Goal: Task Accomplishment & Management: Manage account settings

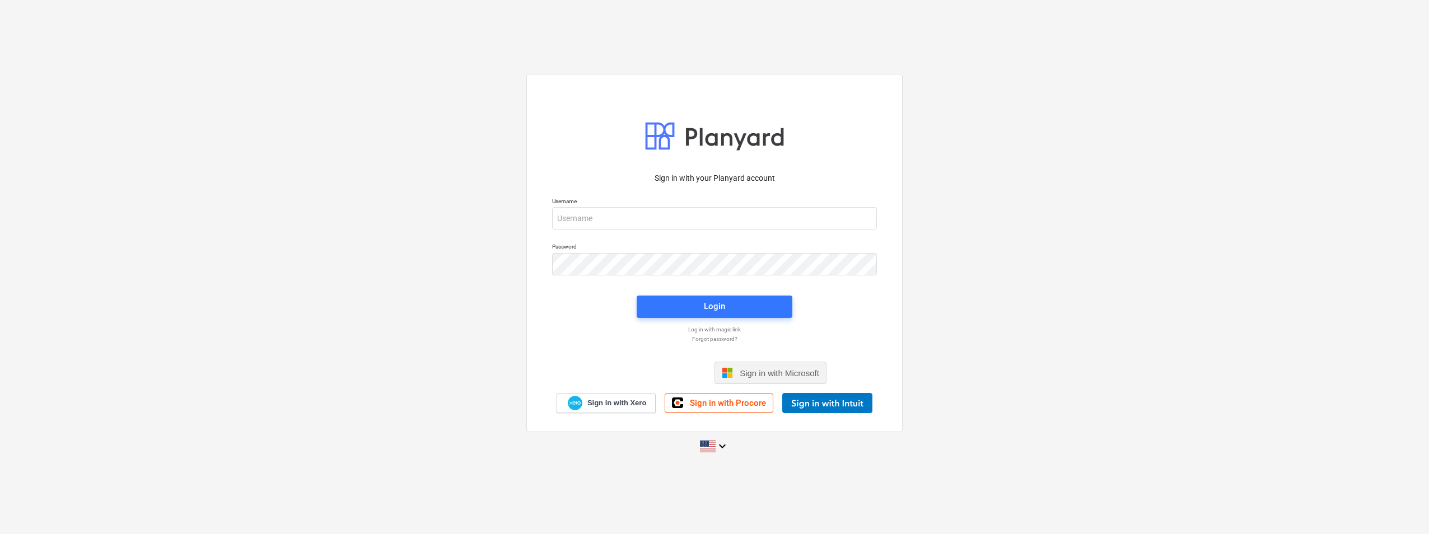
click at [756, 374] on span "Sign in with Microsoft" at bounding box center [778, 373] width 79 height 10
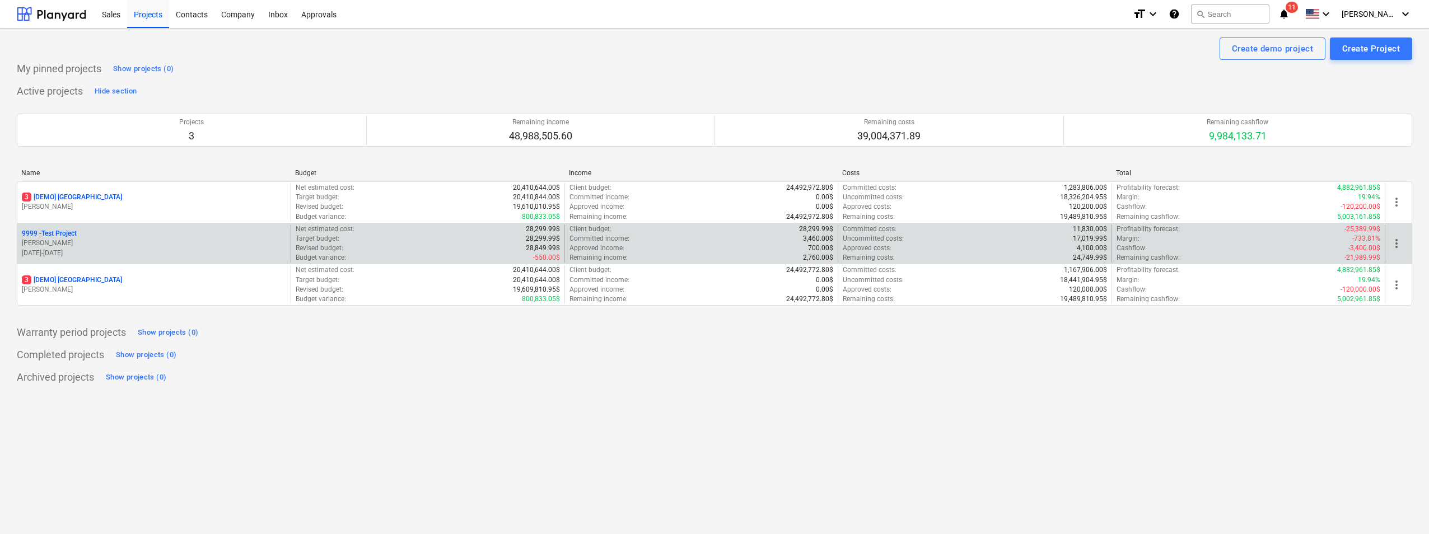
click at [197, 236] on div "9999 - Test Project" at bounding box center [154, 234] width 264 height 10
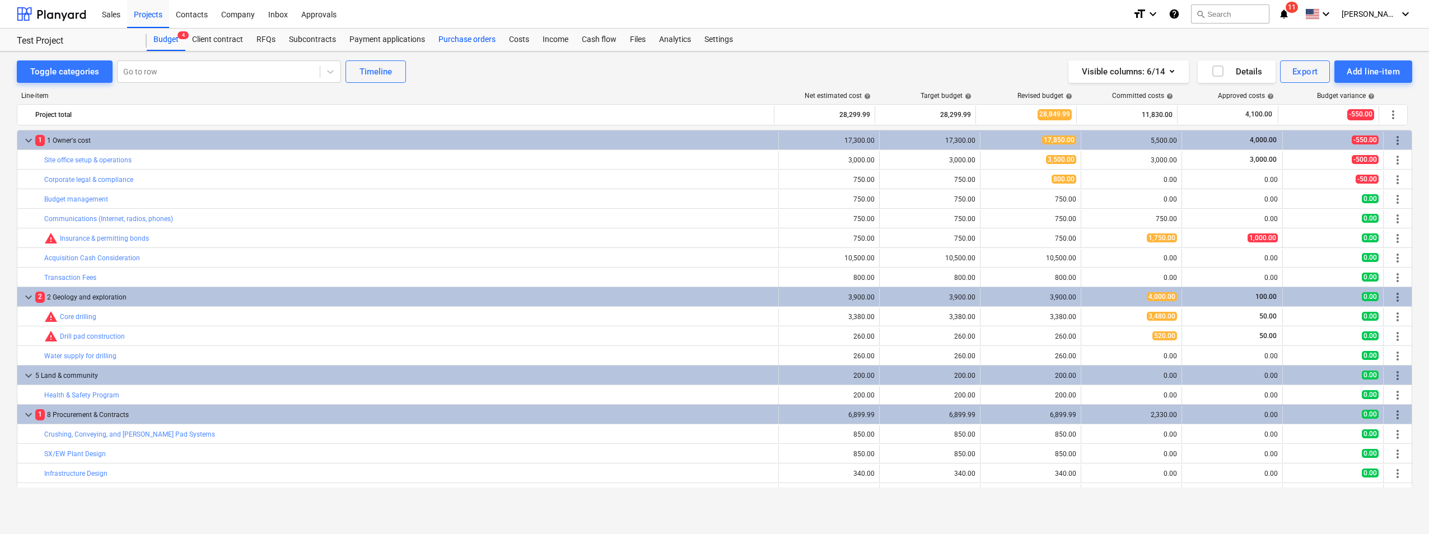
click at [484, 42] on div "Purchase orders" at bounding box center [467, 40] width 71 height 22
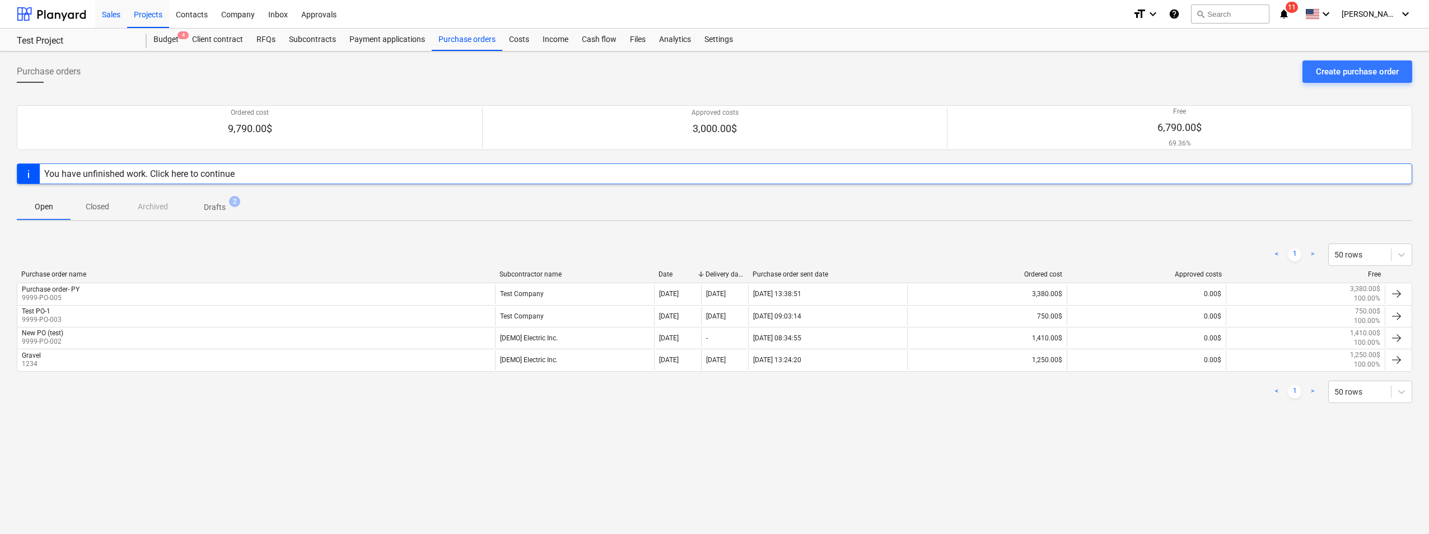
click at [112, 13] on div "Sales" at bounding box center [111, 13] width 32 height 29
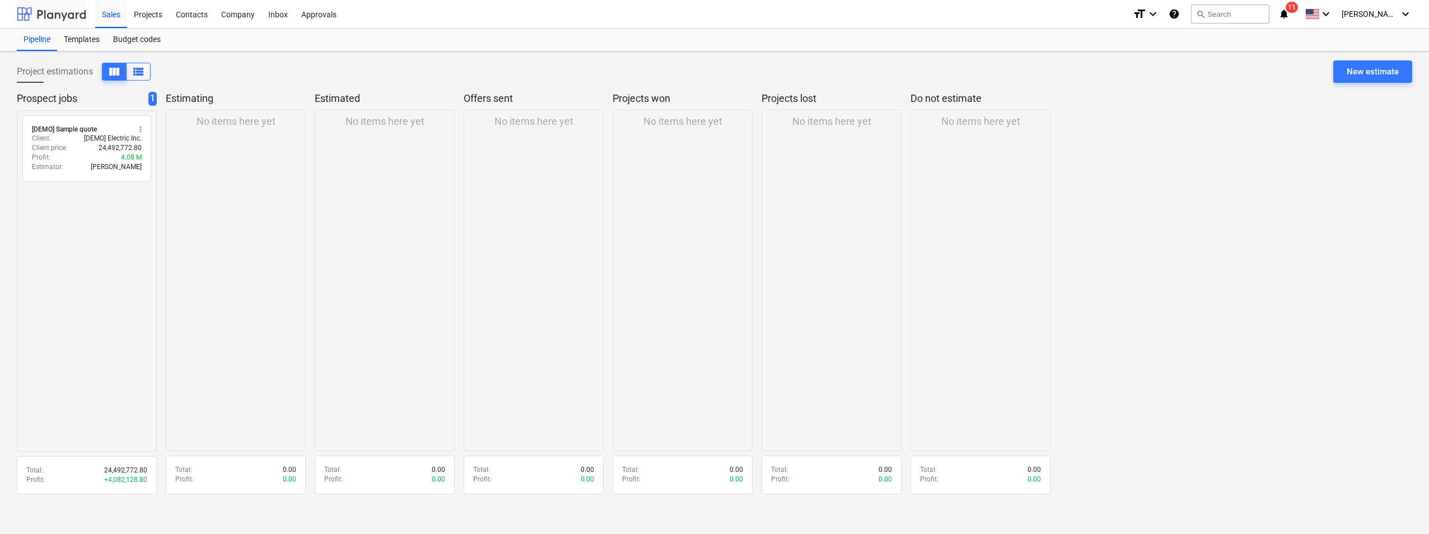
click at [74, 18] on div at bounding box center [51, 14] width 69 height 28
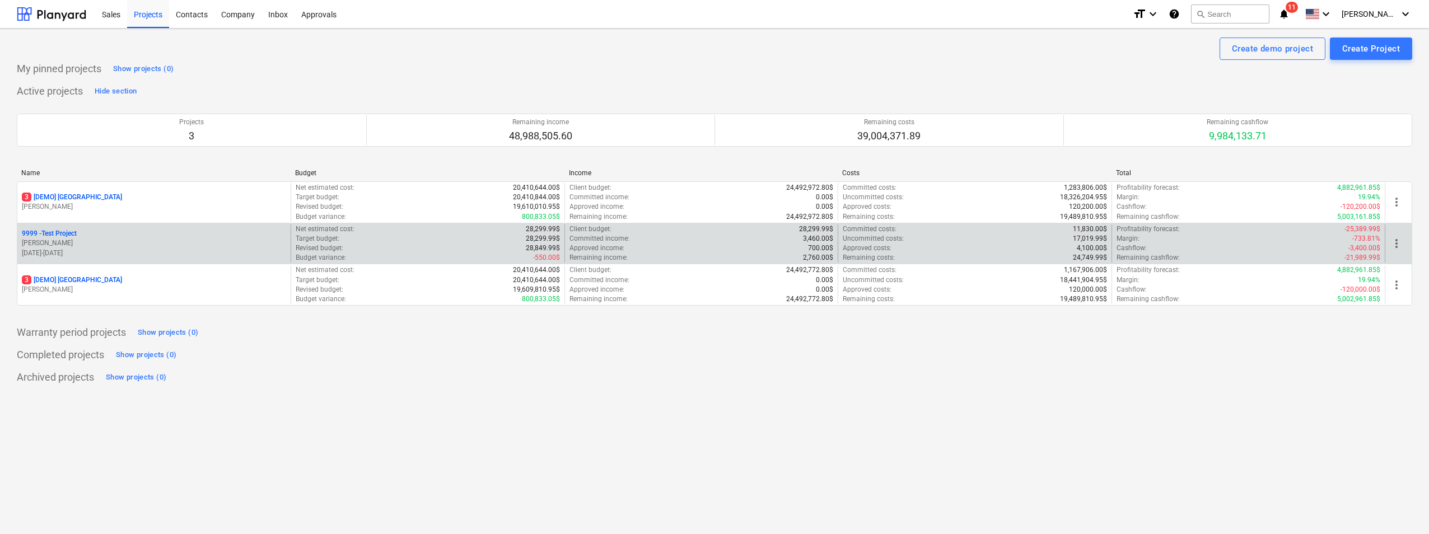
click at [97, 249] on p "03.09.2025 - 01.01.2026" at bounding box center [154, 254] width 264 height 10
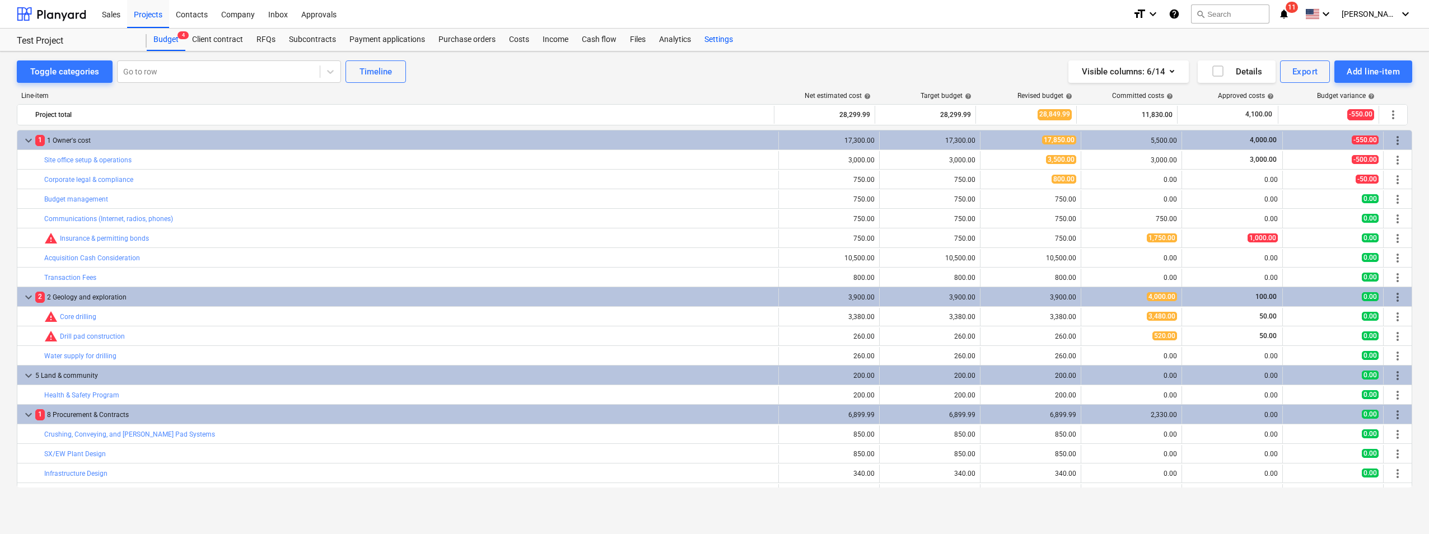
click at [714, 44] on div "Settings" at bounding box center [718, 40] width 42 height 22
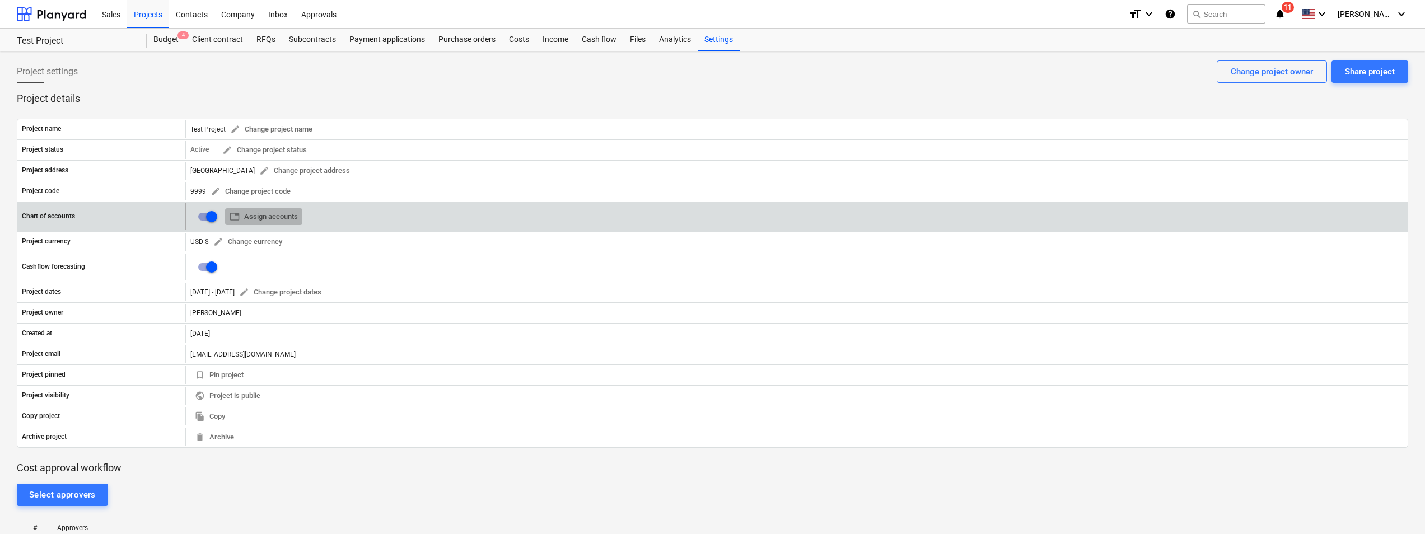
click at [287, 217] on span "table Assign accounts" at bounding box center [264, 216] width 68 height 13
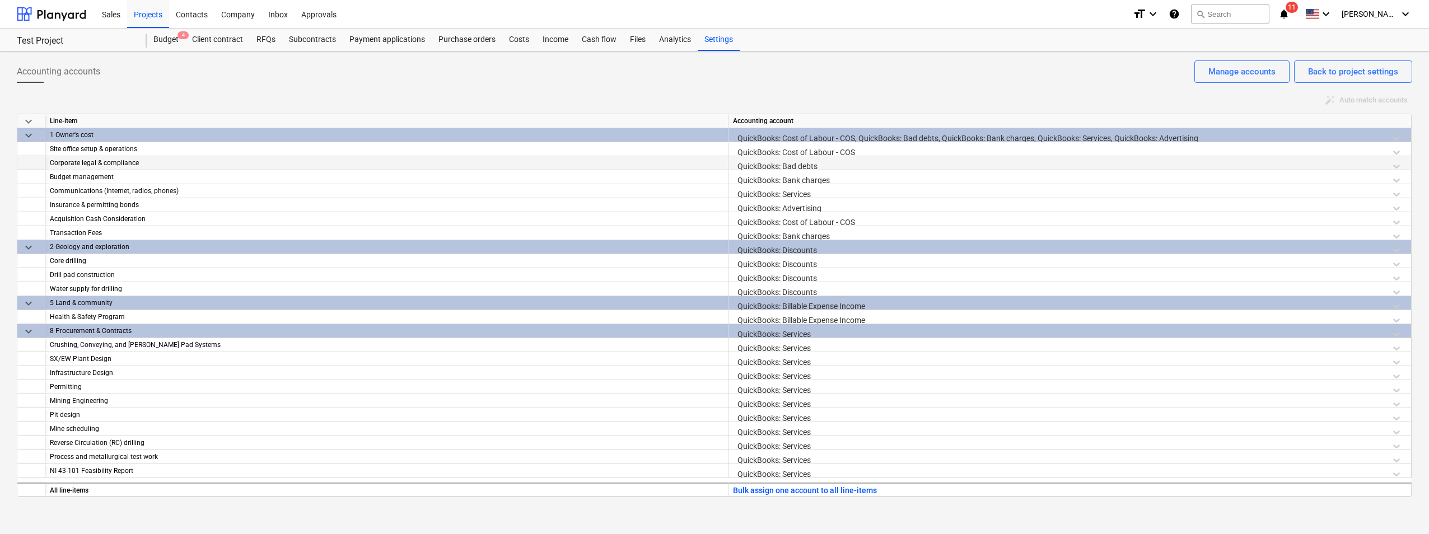
click at [1396, 168] on div "QuickBooks: Bad debts" at bounding box center [1069, 166] width 673 height 20
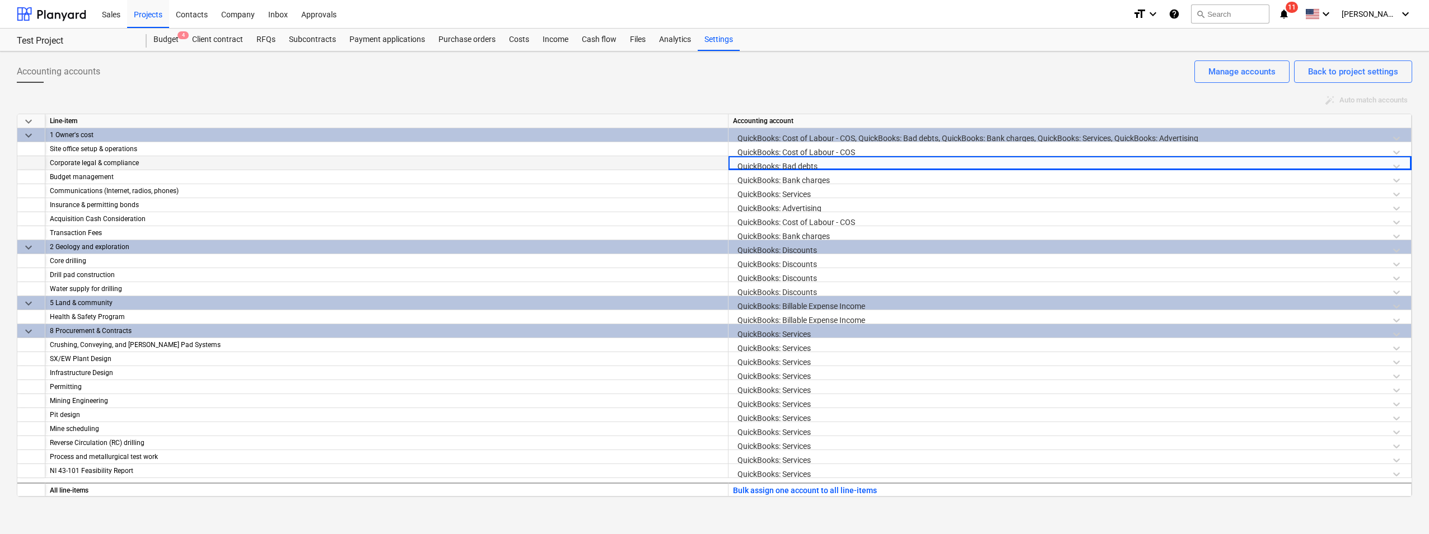
click at [1298, 165] on div "QuickBooks: Bad debts" at bounding box center [1069, 166] width 673 height 20
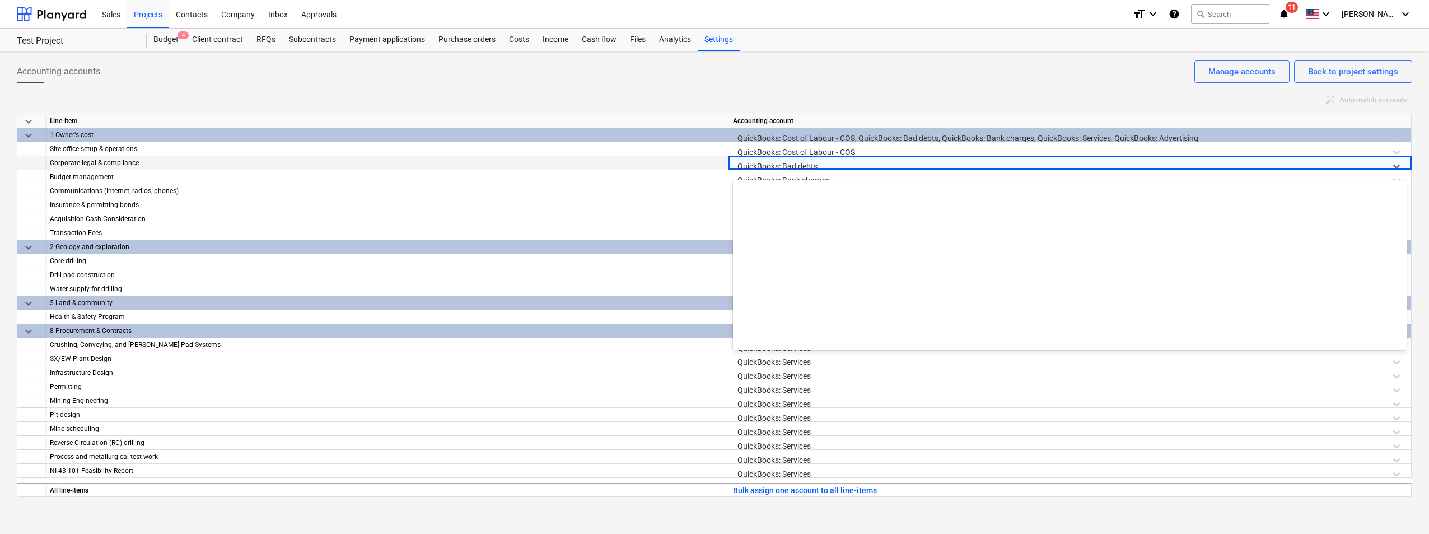
scroll to position [1047, 0]
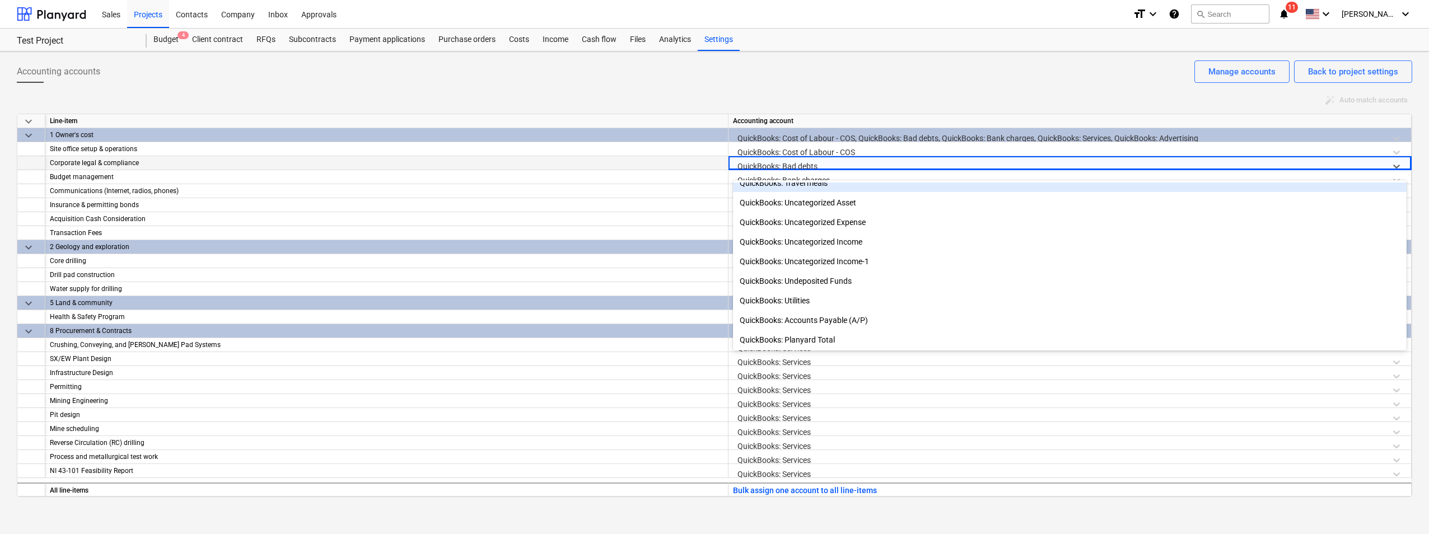
click at [592, 92] on div "auto_fix_high Auto match accounts" at bounding box center [714, 100] width 1395 height 17
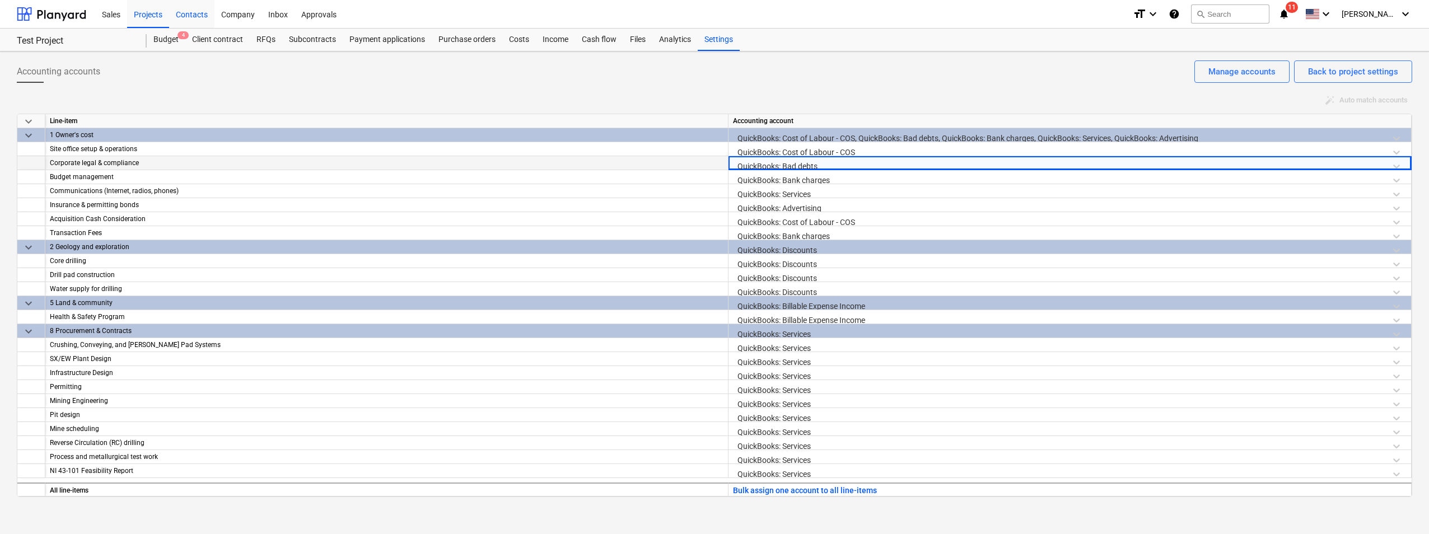
click at [199, 17] on div "Contacts" at bounding box center [191, 13] width 45 height 29
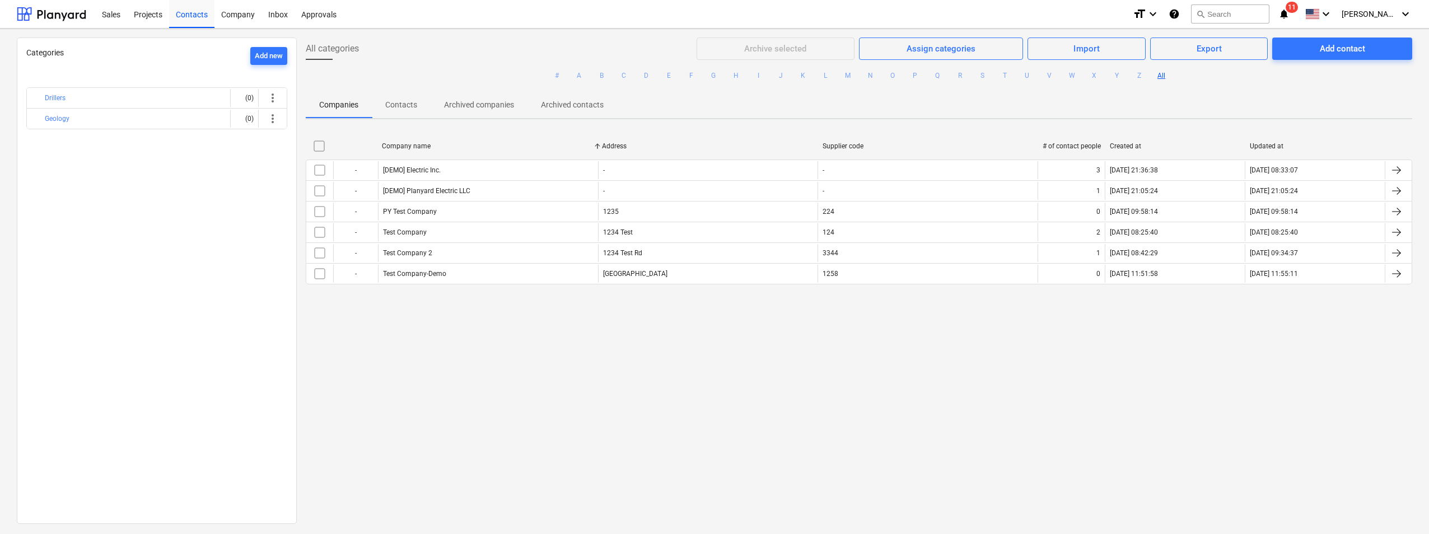
click at [578, 357] on div "All categories Archive selected Assign categories Import Export Add contact # A…" at bounding box center [859, 280] width 1124 height 485
click at [115, 14] on div "Sales" at bounding box center [111, 13] width 32 height 29
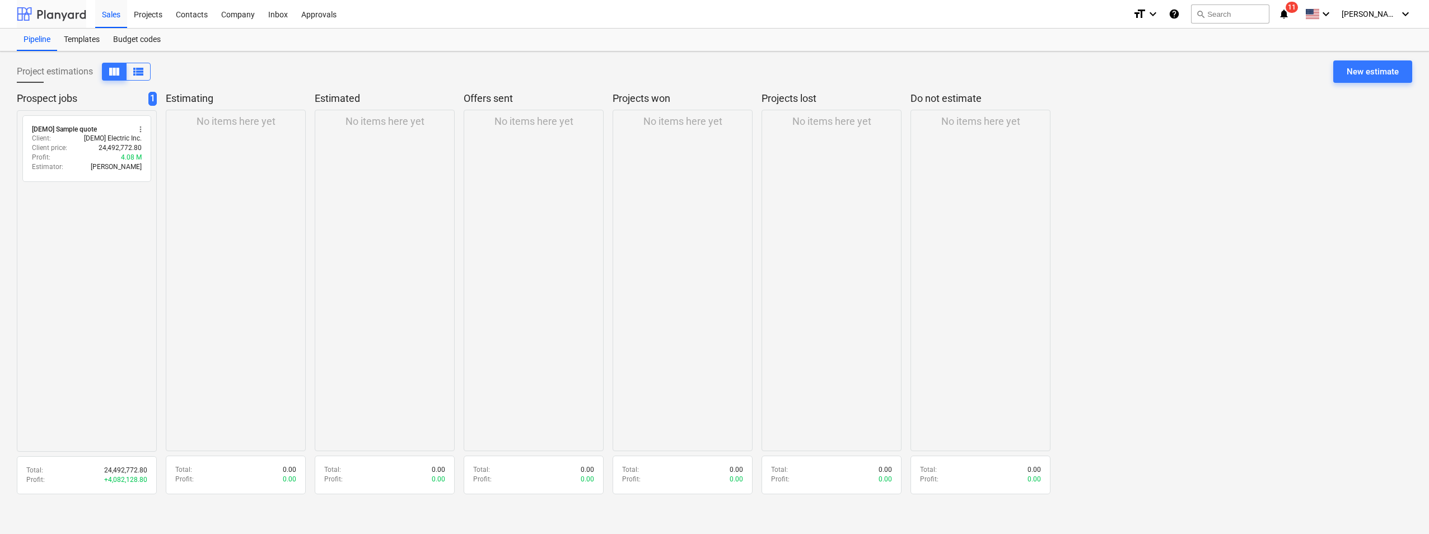
click at [73, 15] on div at bounding box center [51, 14] width 69 height 28
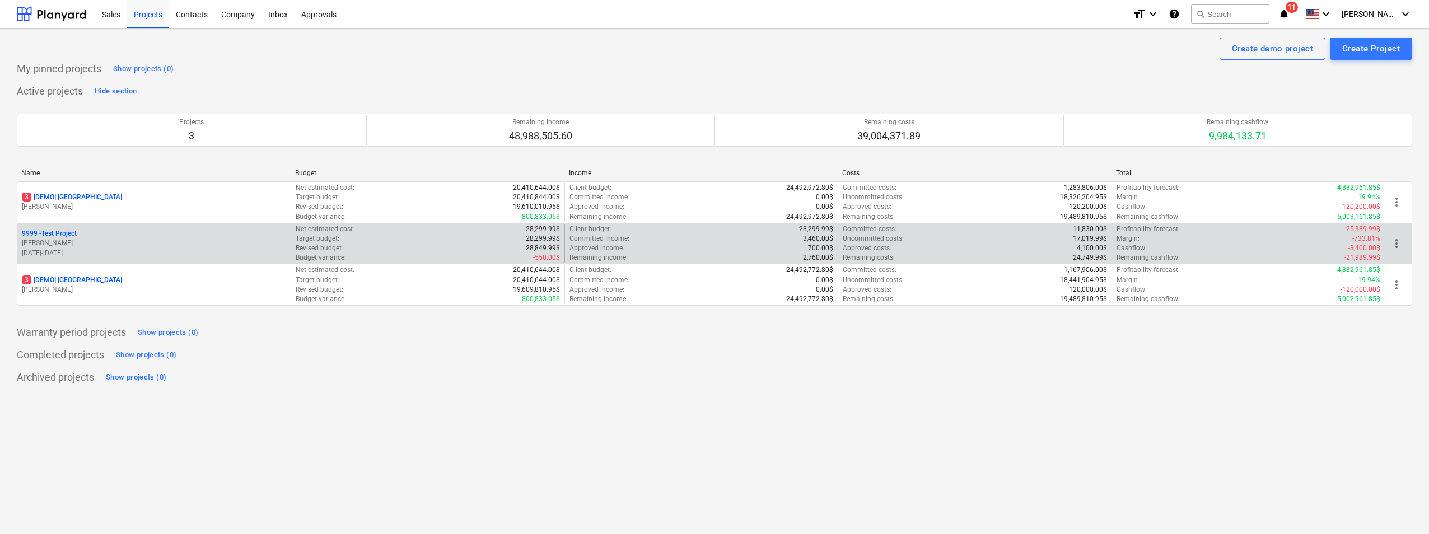
click at [90, 240] on p "D. Crandall" at bounding box center [154, 243] width 264 height 10
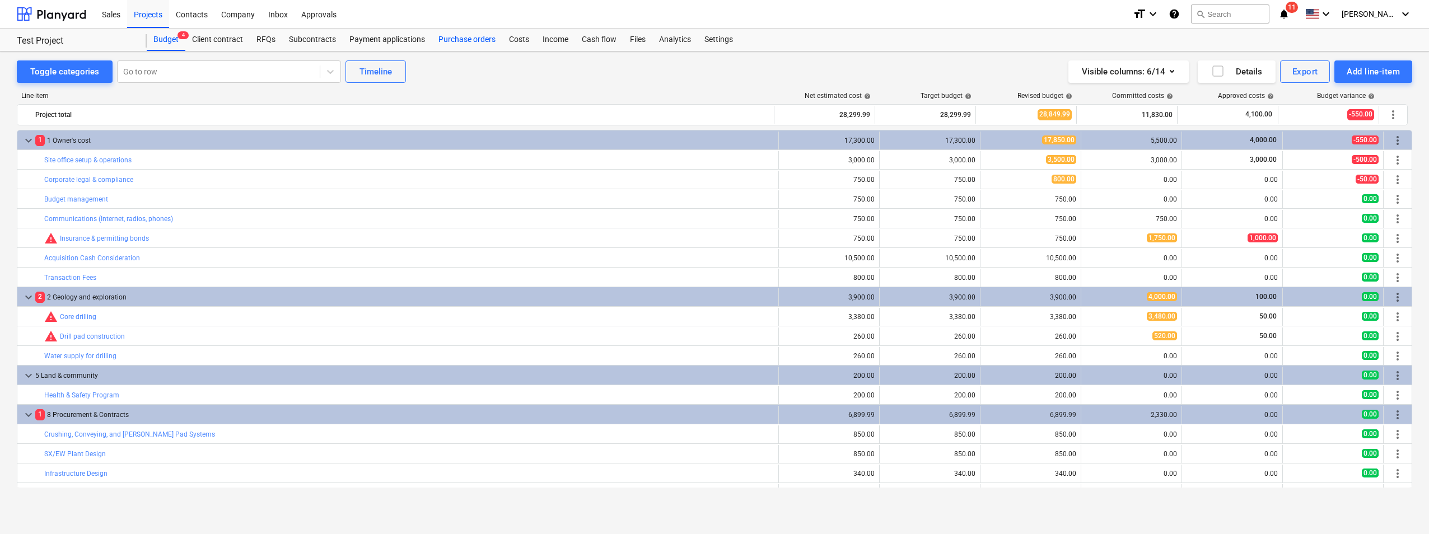
click at [448, 42] on div "Purchase orders" at bounding box center [467, 40] width 71 height 22
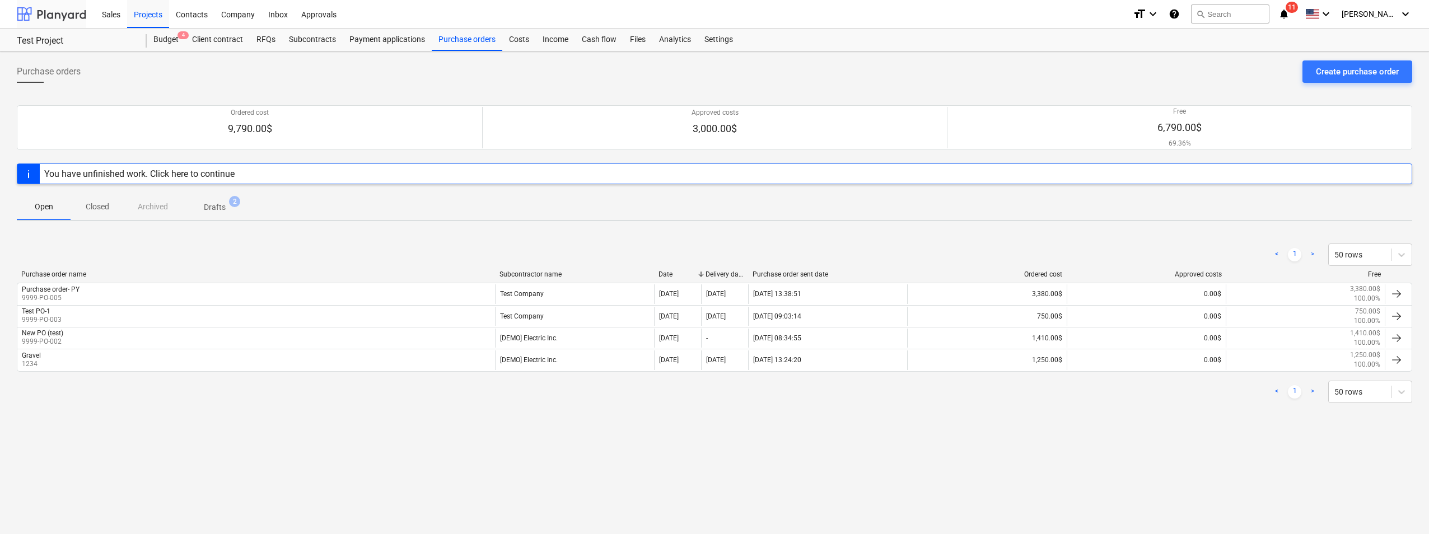
click at [59, 17] on div at bounding box center [51, 14] width 69 height 28
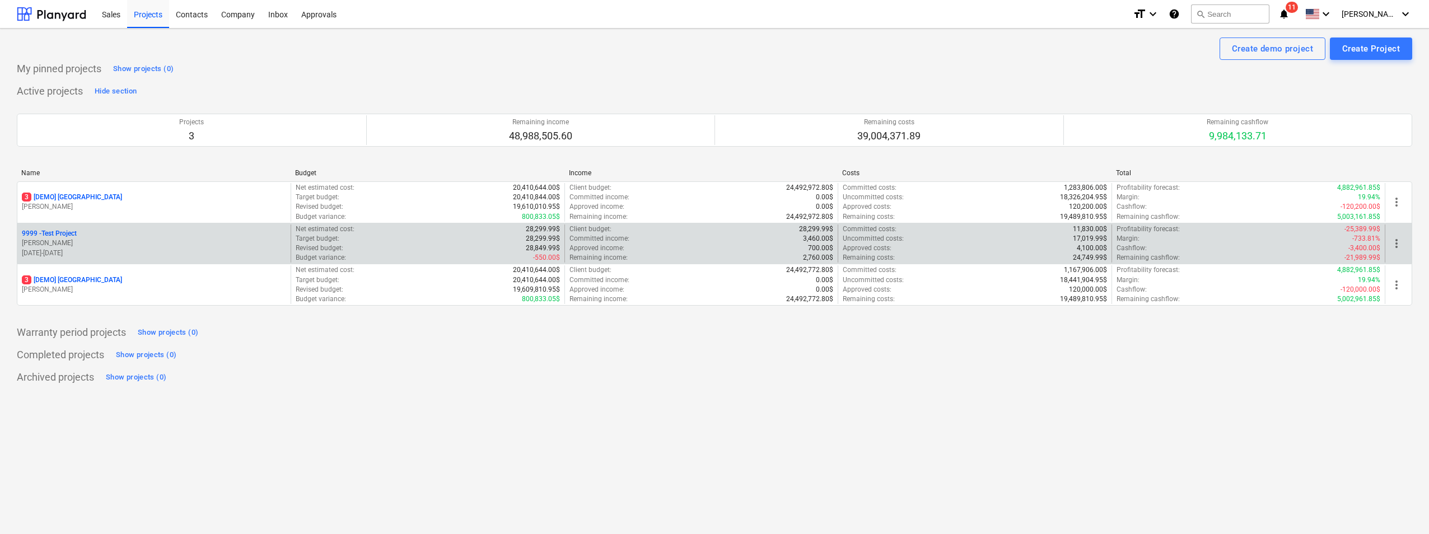
click at [60, 232] on p "9999 - Test Project" at bounding box center [49, 234] width 55 height 10
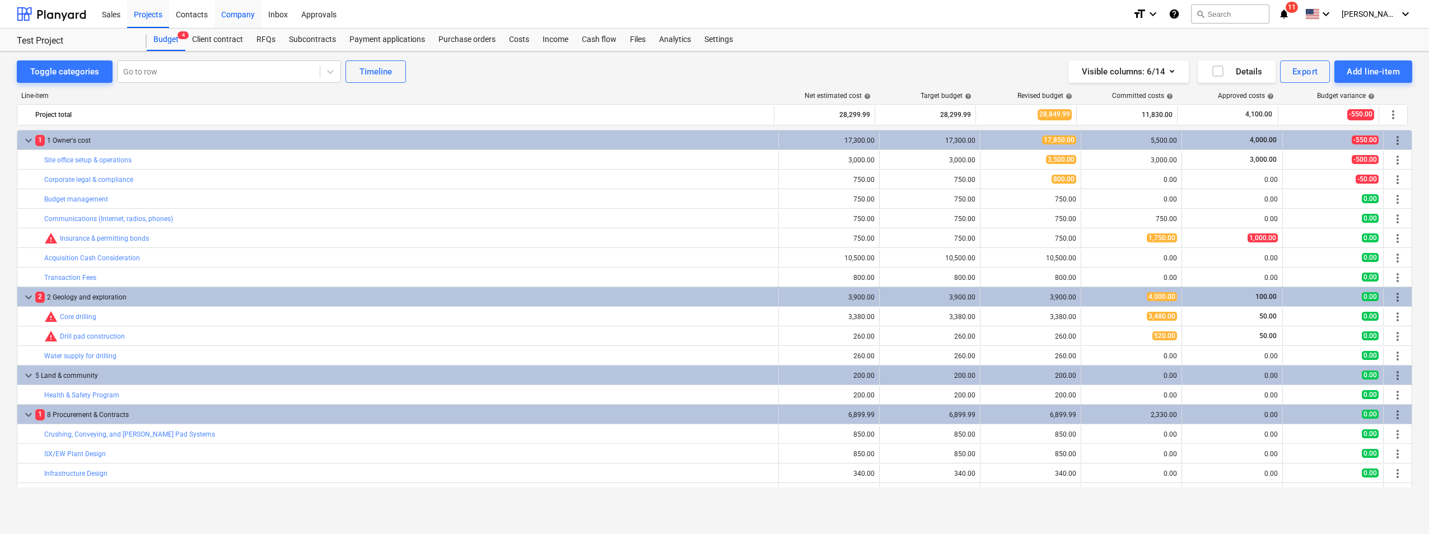
click at [234, 14] on div "Company" at bounding box center [237, 13] width 47 height 29
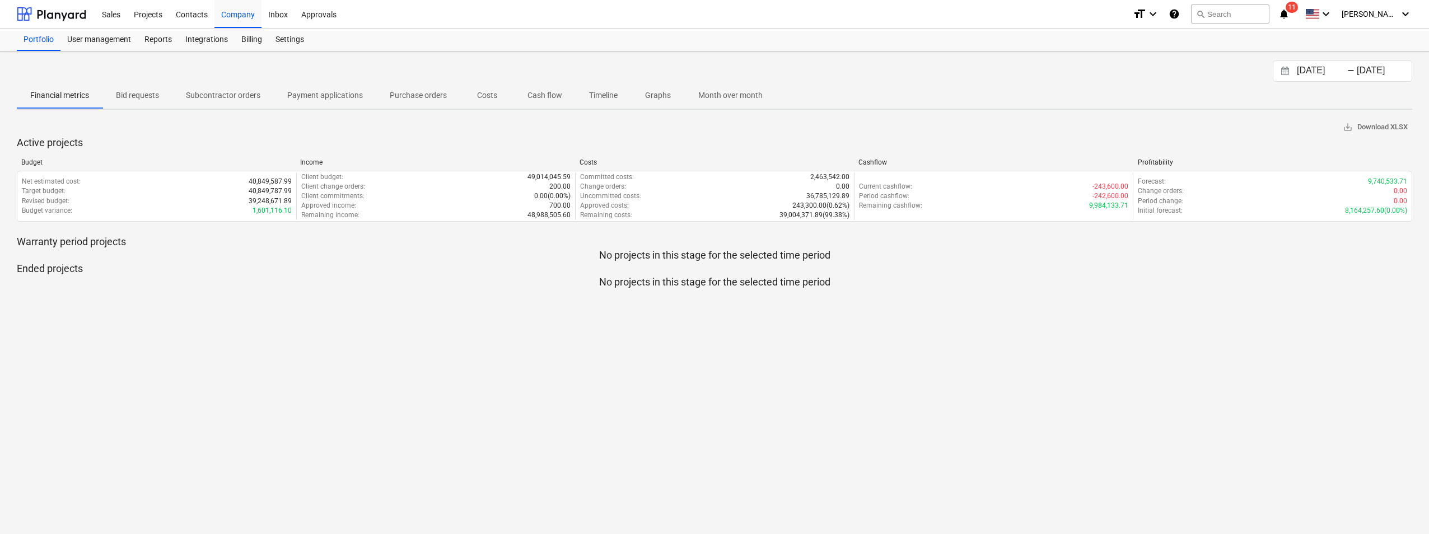
click at [280, 123] on div "save_alt Download XLSX" at bounding box center [714, 127] width 1395 height 17
click at [113, 44] on div "User management" at bounding box center [98, 40] width 77 height 22
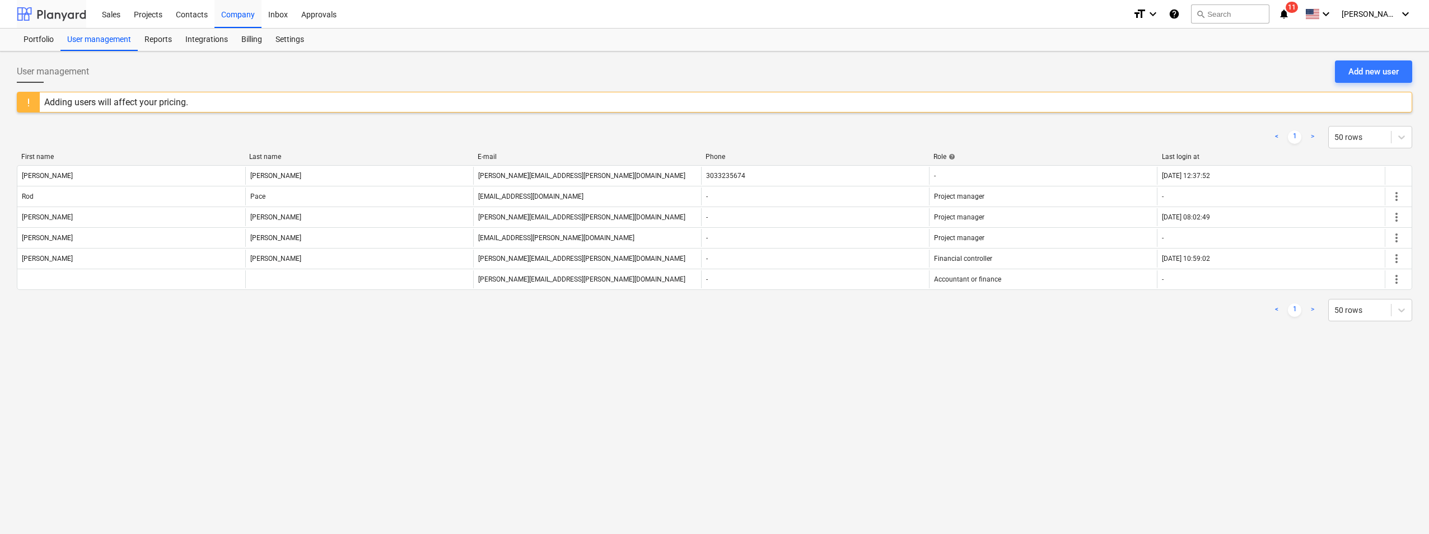
click at [74, 15] on div at bounding box center [51, 14] width 69 height 28
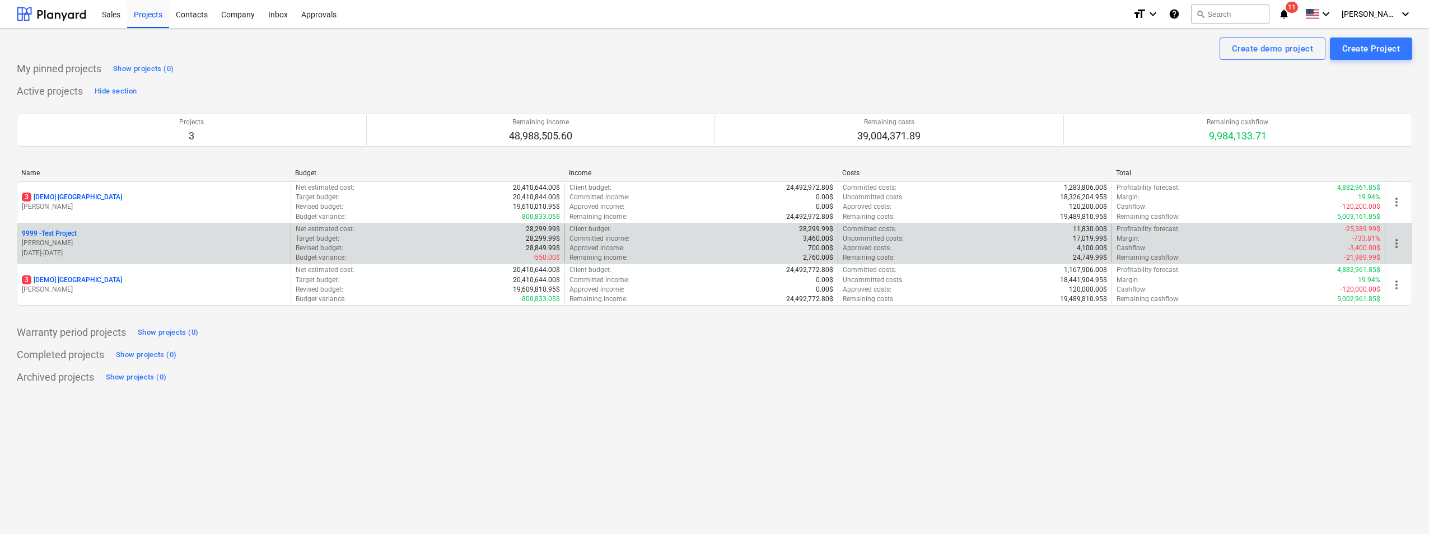
click at [71, 233] on p "9999 - Test Project" at bounding box center [49, 234] width 55 height 10
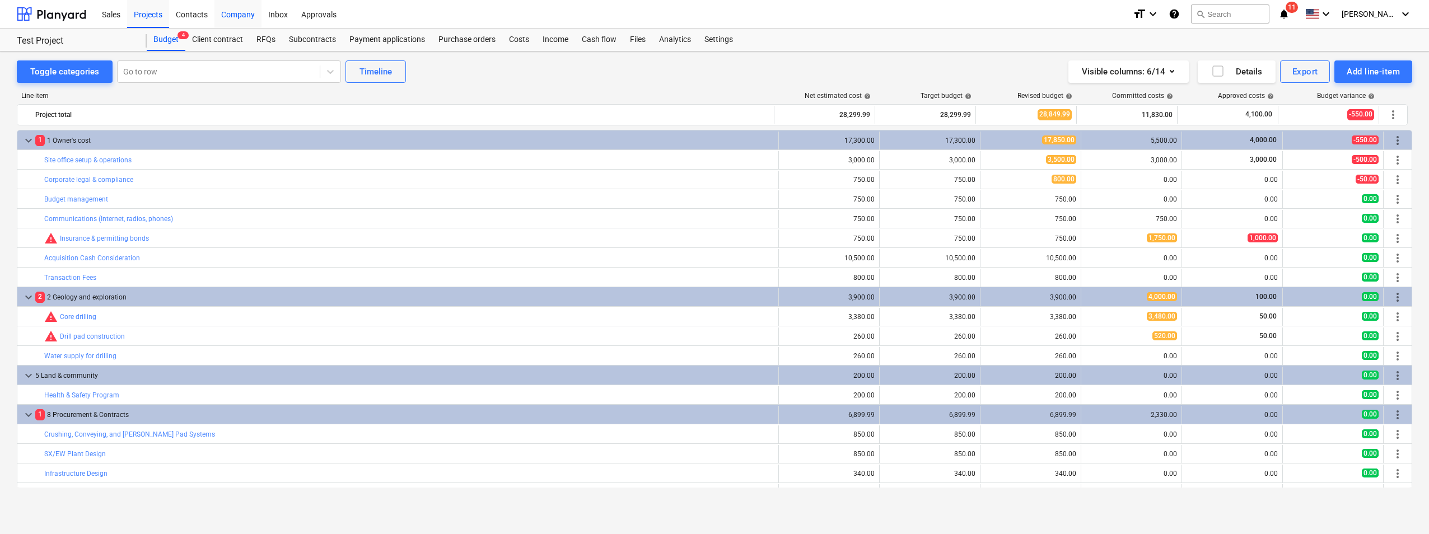
click at [238, 15] on div "Company" at bounding box center [237, 13] width 47 height 29
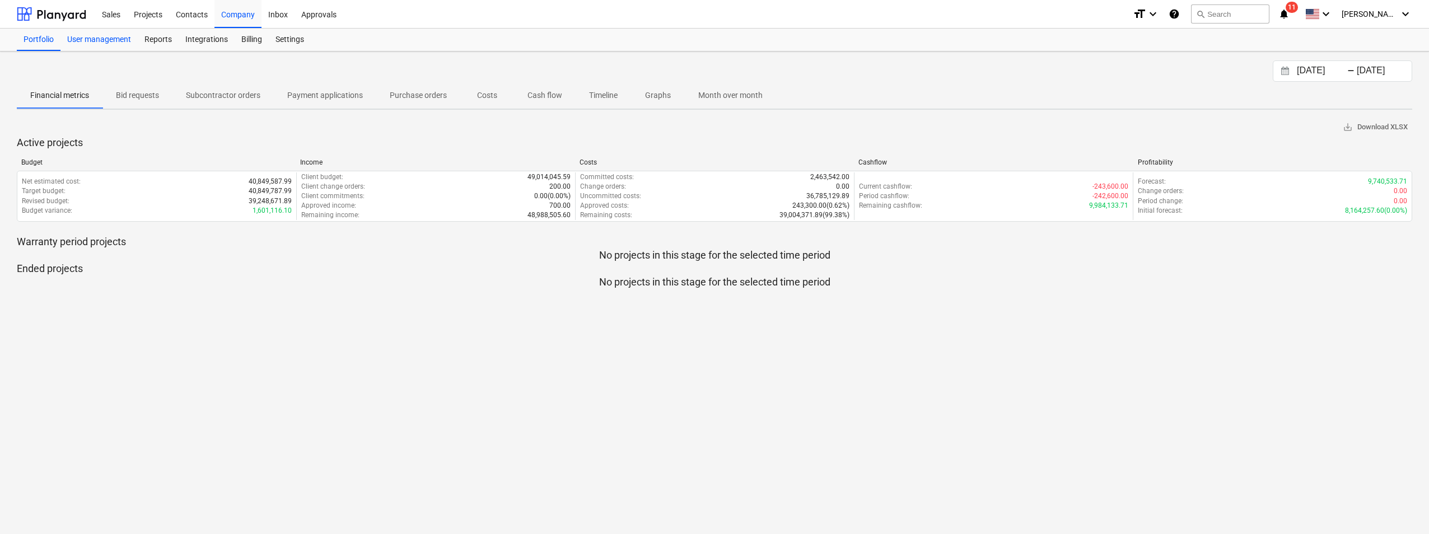
click at [116, 41] on div "User management" at bounding box center [98, 40] width 77 height 22
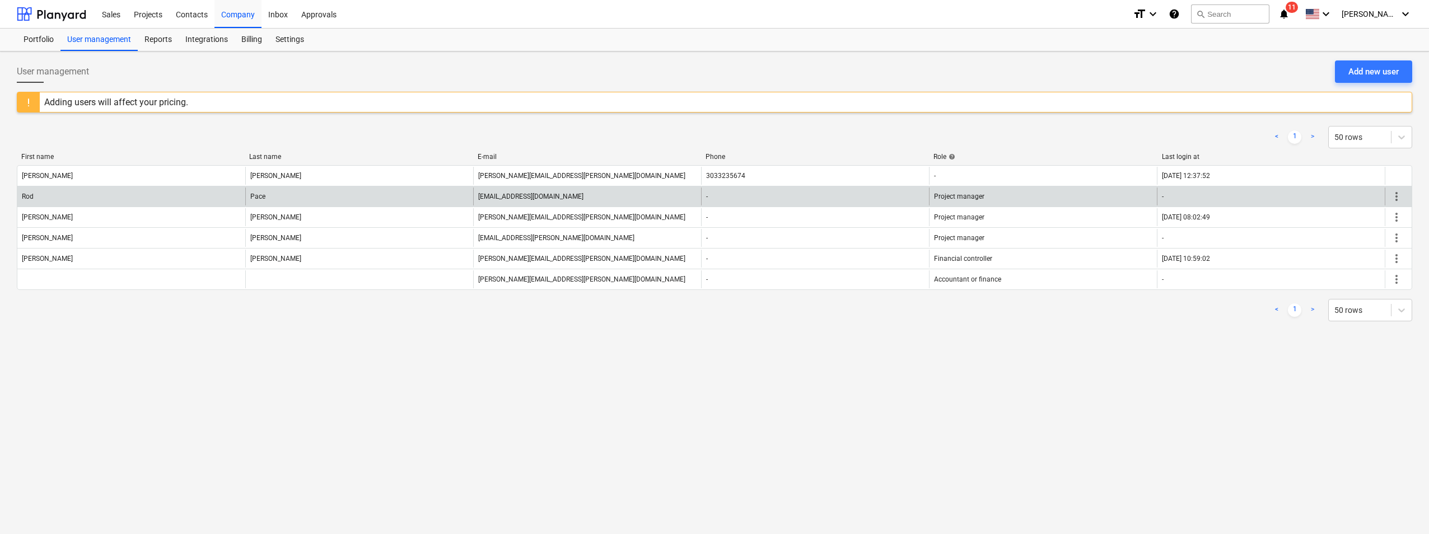
click at [1394, 198] on span "more_vert" at bounding box center [1395, 196] width 13 height 13
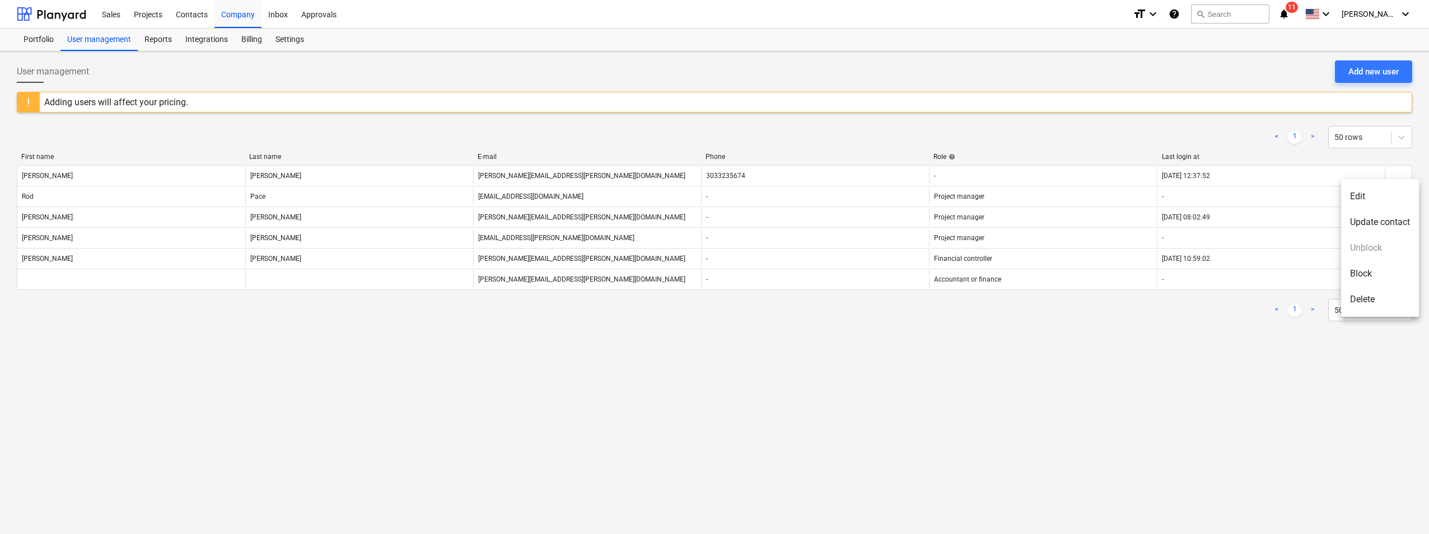
click at [1370, 294] on li "Delete" at bounding box center [1380, 300] width 78 height 26
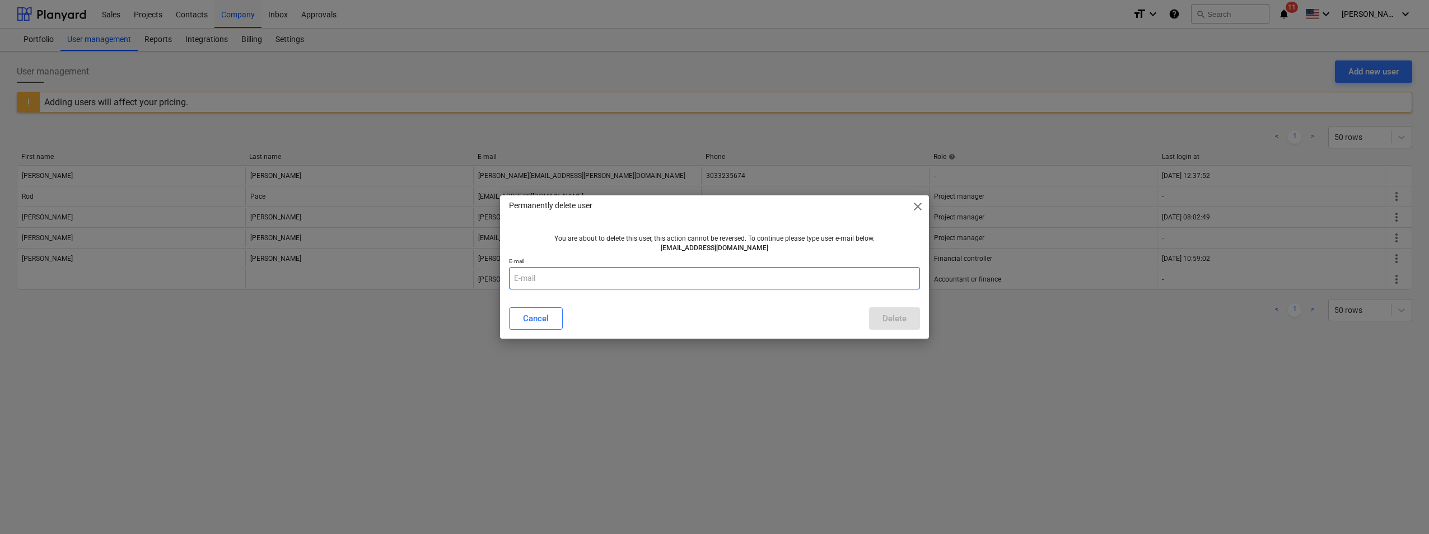
click at [581, 280] on input "text" at bounding box center [714, 278] width 411 height 22
type input "rod.pace@edgecopper.com"
click at [889, 323] on div "Delete" at bounding box center [894, 318] width 24 height 15
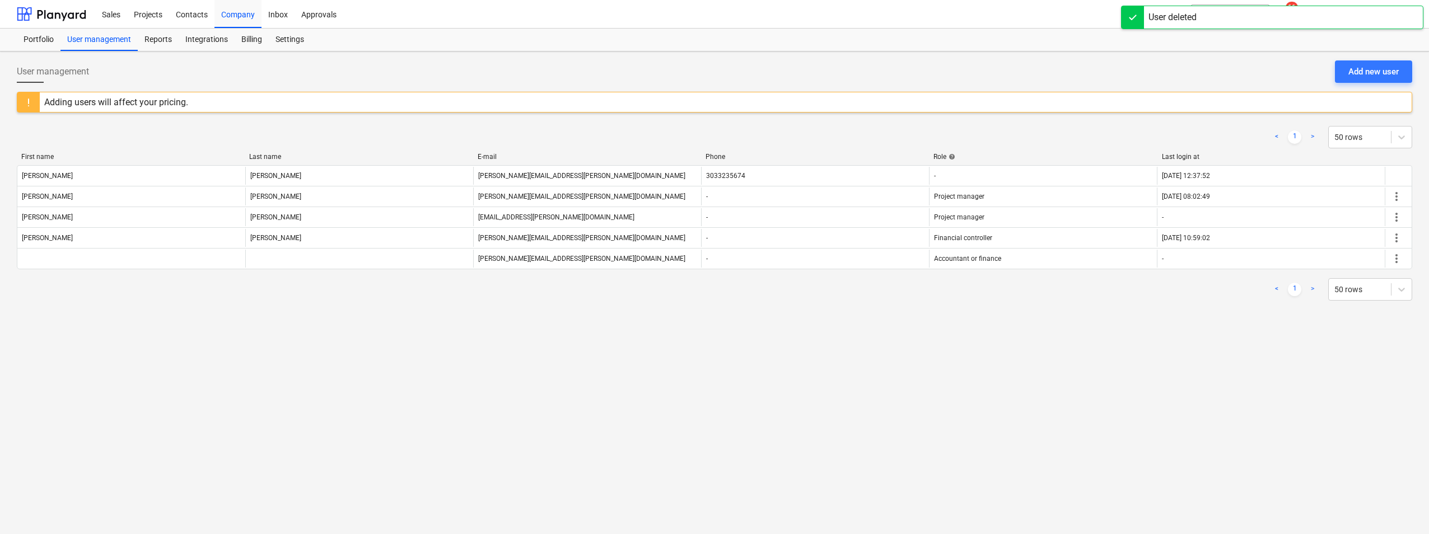
click at [1336, 85] on div "User management Add new user" at bounding box center [714, 75] width 1395 height 31
click at [1345, 75] on button "Add new user" at bounding box center [1372, 71] width 77 height 22
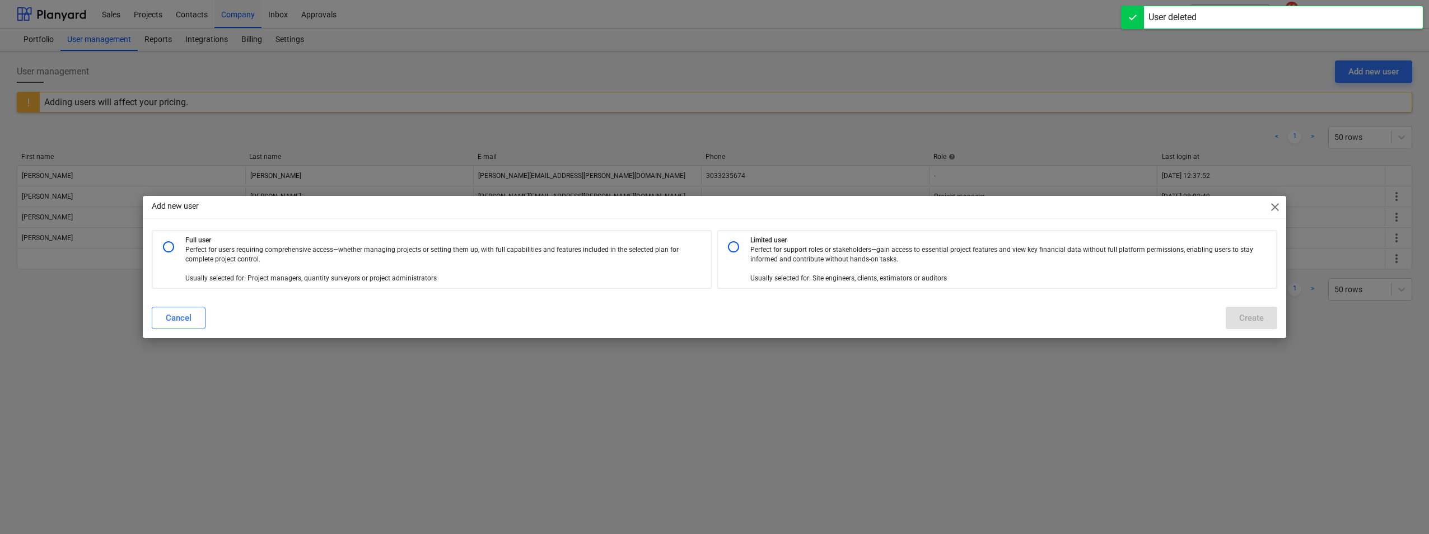
click at [313, 247] on p "Perfect for users requiring comprehensive access—whether managing projects or s…" at bounding box center [436, 264] width 503 height 39
radio input "true"
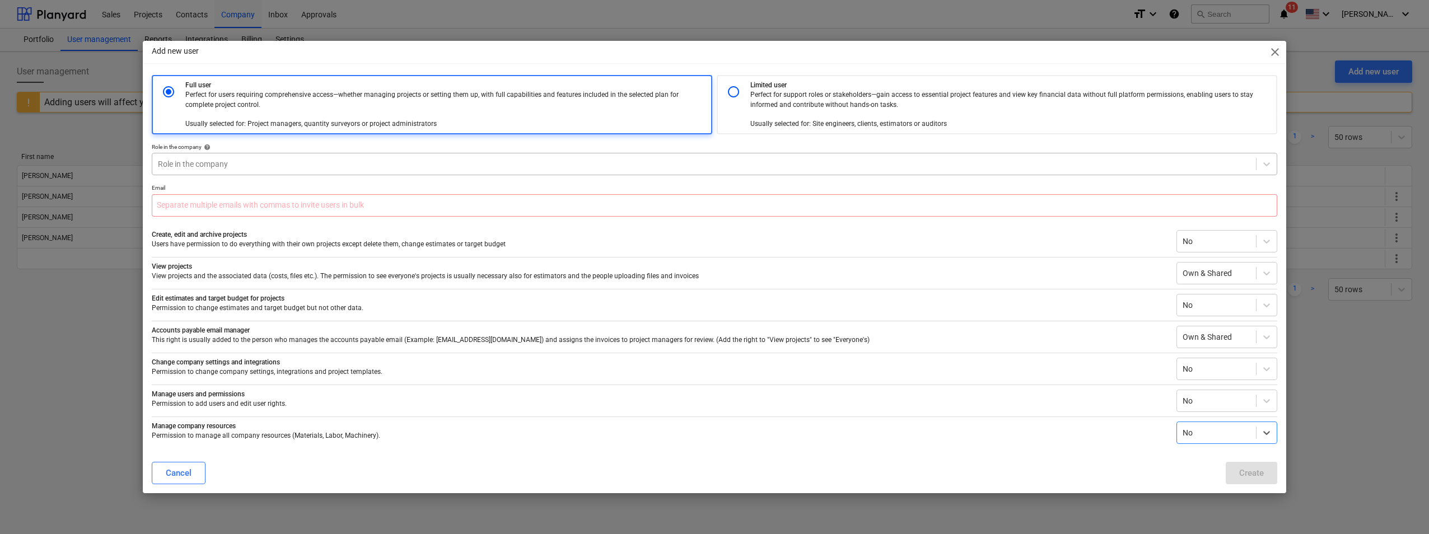
click at [237, 171] on div "Role in the company" at bounding box center [703, 164] width 1103 height 16
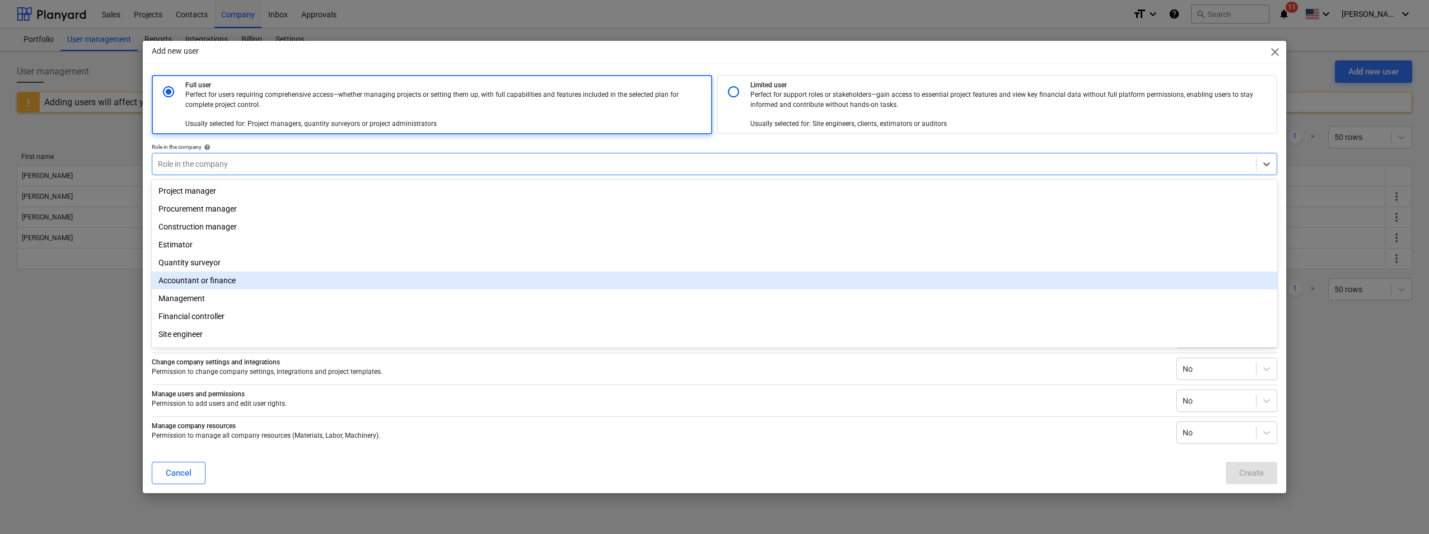
click at [228, 287] on div "Accountant or finance" at bounding box center [714, 280] width 1125 height 18
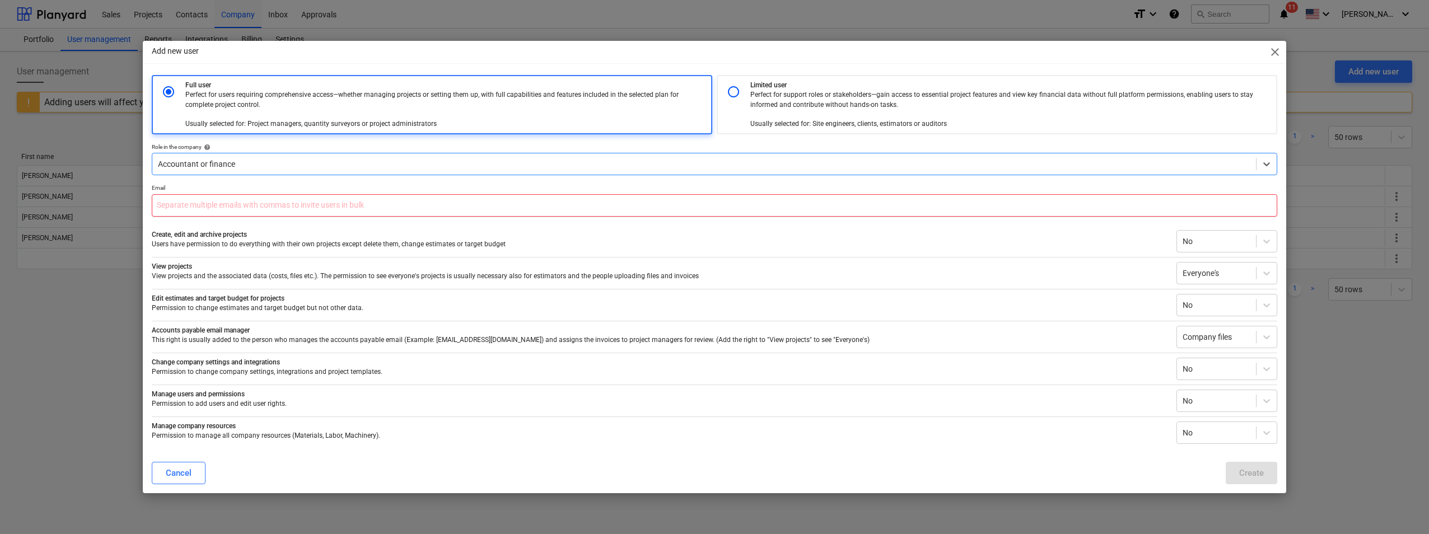
click at [232, 198] on input "text" at bounding box center [714, 205] width 1125 height 22
click at [265, 208] on input "brent." at bounding box center [714, 205] width 1125 height 22
drag, startPoint x: 265, startPoint y: 208, endPoint x: 58, endPoint y: 195, distance: 207.5
click at [58, 195] on div "Add new user close Full user Perfect for users requiring comprehensive access—w…" at bounding box center [714, 267] width 1429 height 534
paste input "Brent.Arsenault@edgecopper.com"
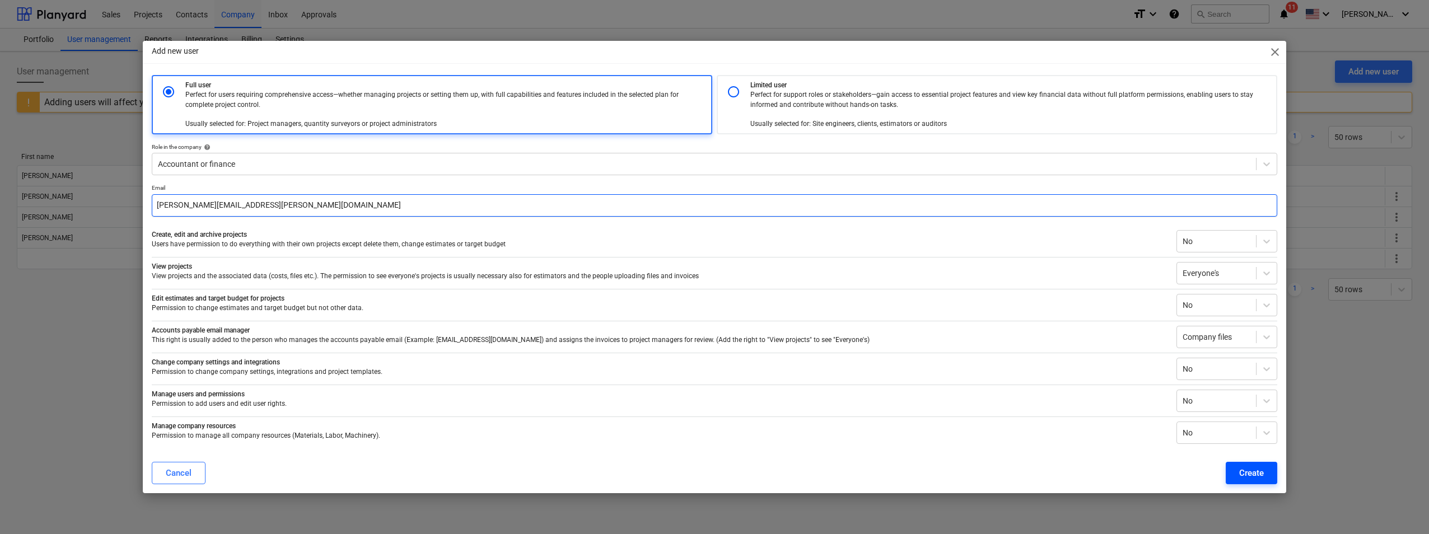
type input "Brent.Arsenault@edgecopper.com"
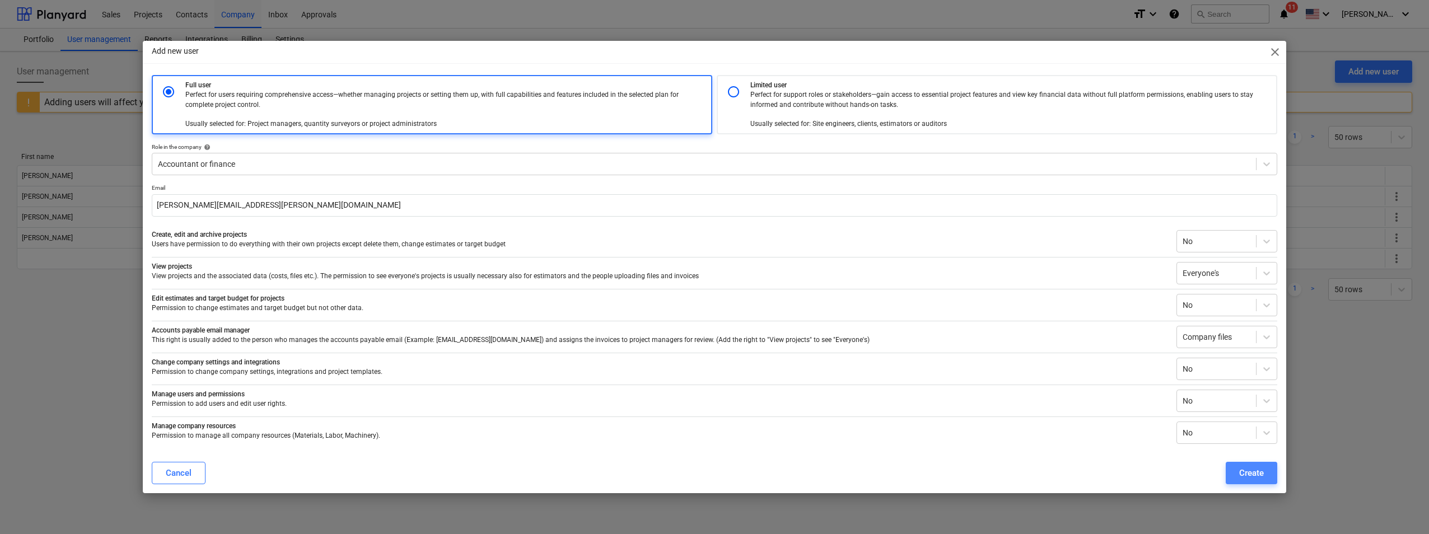
click at [1254, 474] on div "Create" at bounding box center [1251, 473] width 25 height 15
